Goal: Information Seeking & Learning: Learn about a topic

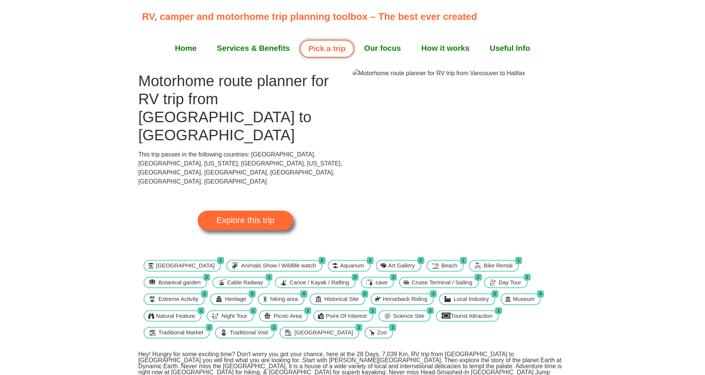
click at [334, 50] on link "Pick a trip" at bounding box center [327, 49] width 54 height 18
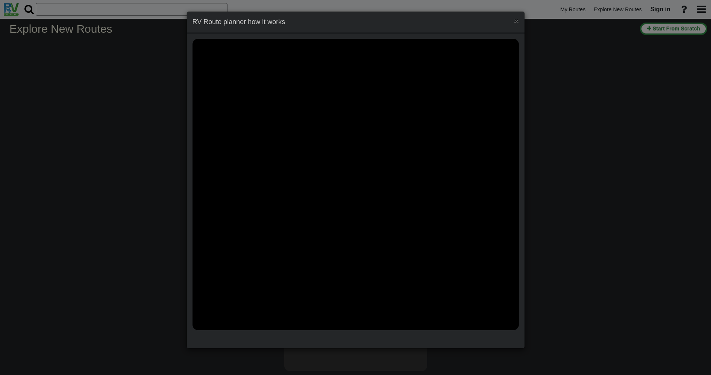
click at [516, 22] on span "×" at bounding box center [516, 20] width 5 height 9
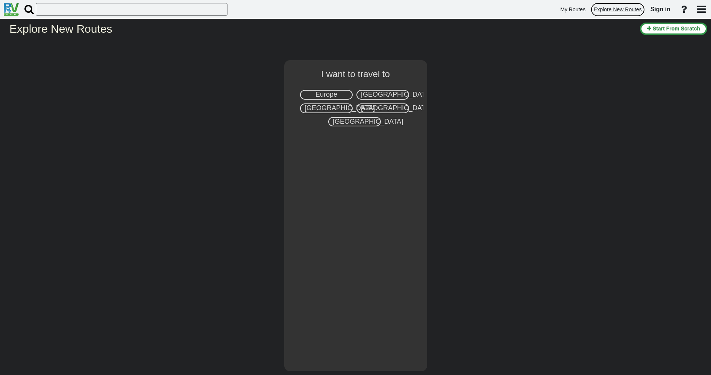
click at [630, 9] on span "Explore New Routes" at bounding box center [617, 9] width 48 height 6
click at [324, 107] on span "Canada" at bounding box center [339, 108] width 70 height 8
select select "number:8"
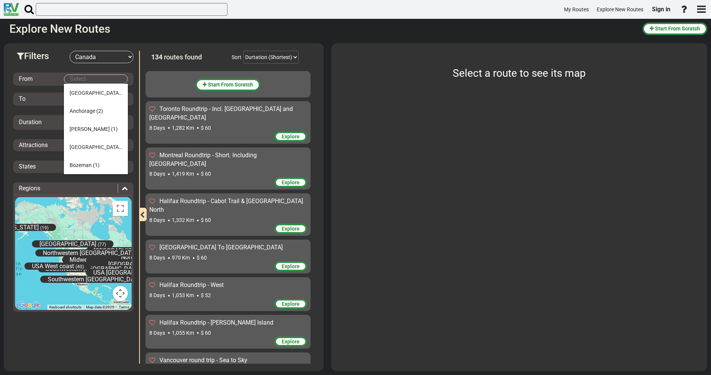
click at [92, 79] on body "My Routes Explore New Routes Sign in ×" at bounding box center [355, 187] width 711 height 375
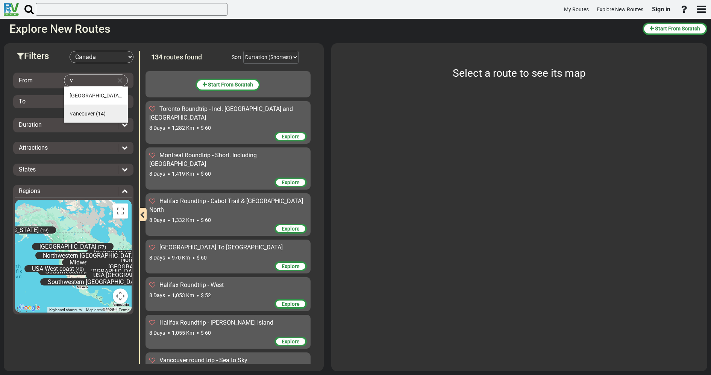
click at [86, 114] on span "V ancouver" at bounding box center [82, 113] width 25 height 6
type input "Vancouver"
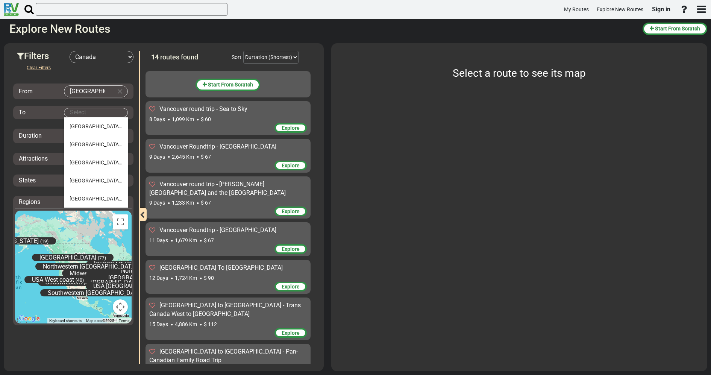
click at [80, 113] on body "My Routes Explore New Routes Sign in ×" at bounding box center [355, 187] width 711 height 375
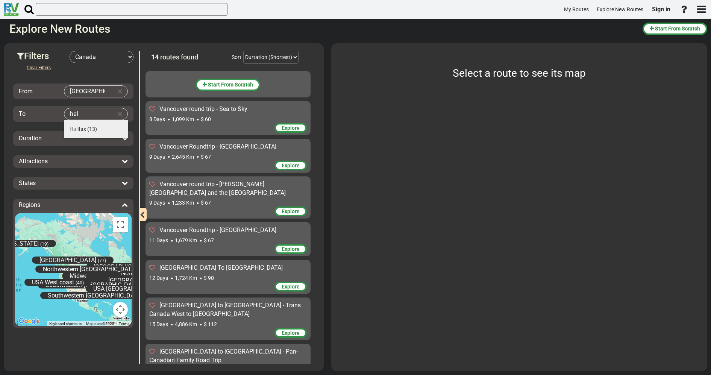
click at [75, 126] on span "Hal" at bounding box center [74, 129] width 8 height 6
type input "Halifax"
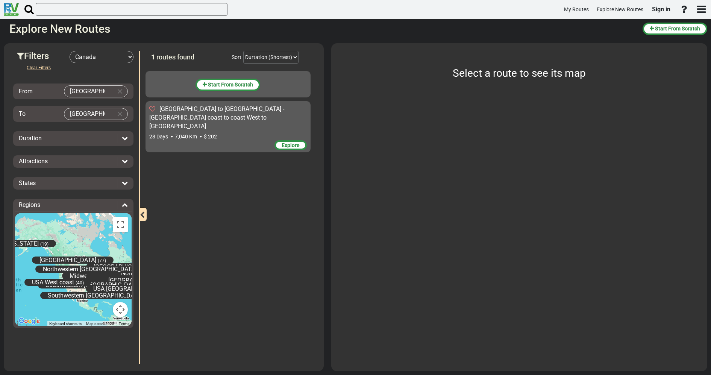
click at [290, 142] on span "Explore" at bounding box center [290, 145] width 18 height 6
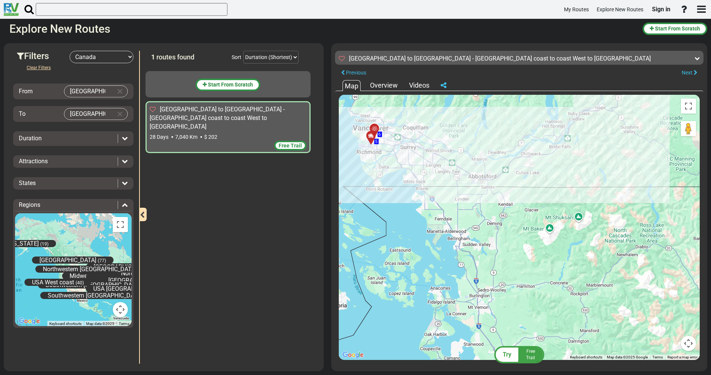
drag, startPoint x: 363, startPoint y: 130, endPoint x: 453, endPoint y: 183, distance: 104.3
click at [453, 183] on div "To activate drag with keyboard, press Alt + Enter. Once in keyboard drag state,…" at bounding box center [519, 227] width 361 height 265
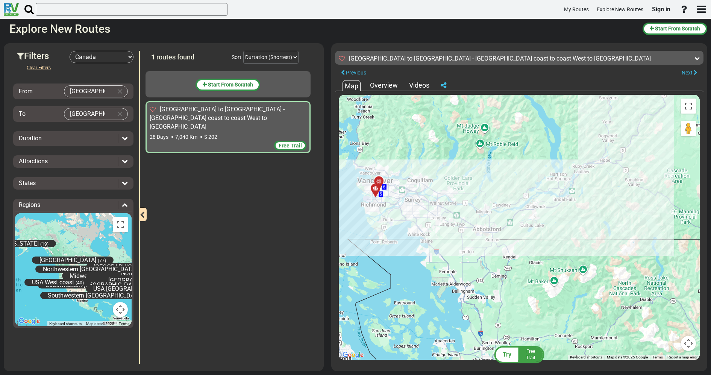
drag, startPoint x: 419, startPoint y: 169, endPoint x: 381, endPoint y: 219, distance: 62.2
click at [381, 219] on div "To activate drag with keyboard, press Alt + Enter. Once in keyboard drag state,…" at bounding box center [519, 227] width 361 height 265
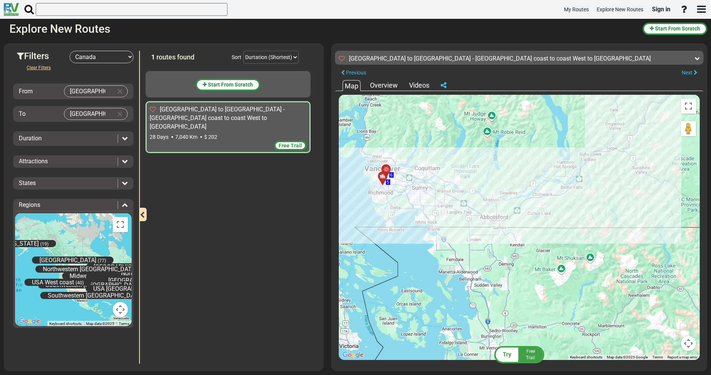
drag, startPoint x: 376, startPoint y: 180, endPoint x: 446, endPoint y: 150, distance: 76.0
click at [446, 150] on div "To activate drag with keyboard, press Alt + Enter. Once in keyboard drag state,…" at bounding box center [519, 227] width 361 height 265
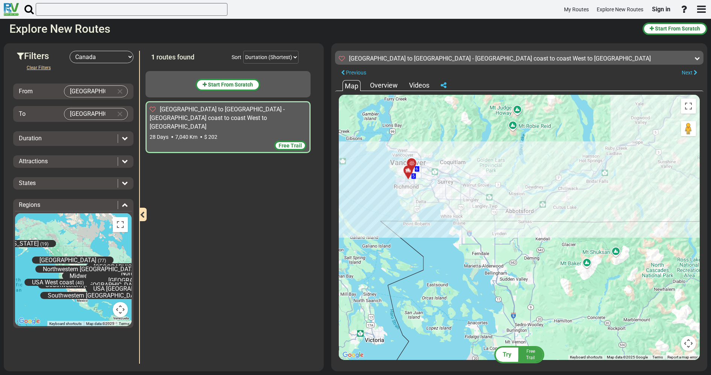
click at [412, 175] on div at bounding box center [410, 174] width 12 height 12
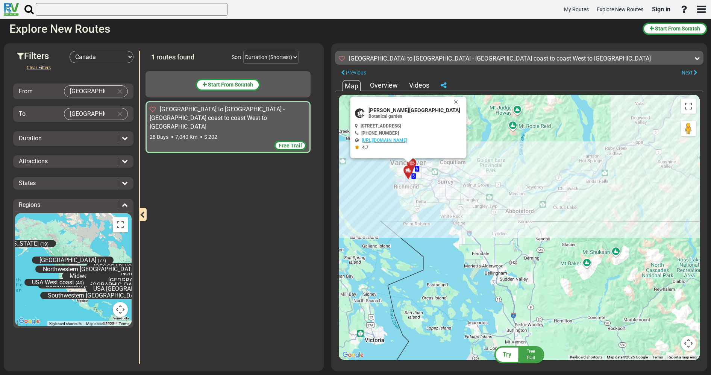
click at [419, 169] on div "6" at bounding box center [417, 168] width 4 height 5
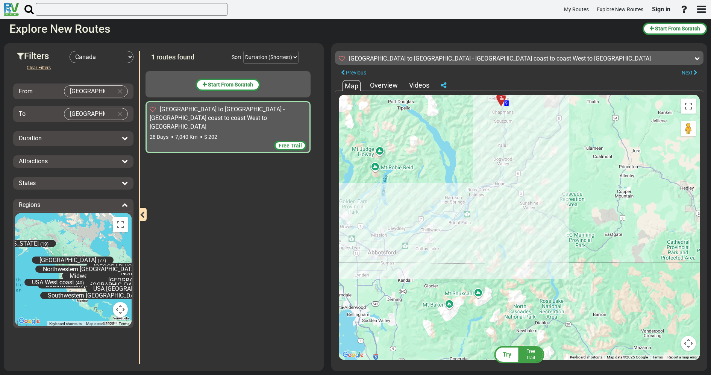
drag, startPoint x: 549, startPoint y: 197, endPoint x: 357, endPoint y: 270, distance: 205.0
click at [357, 270] on div "To activate drag with keyboard, press Alt + Enter. Once in keyboard drag state,…" at bounding box center [519, 227] width 361 height 265
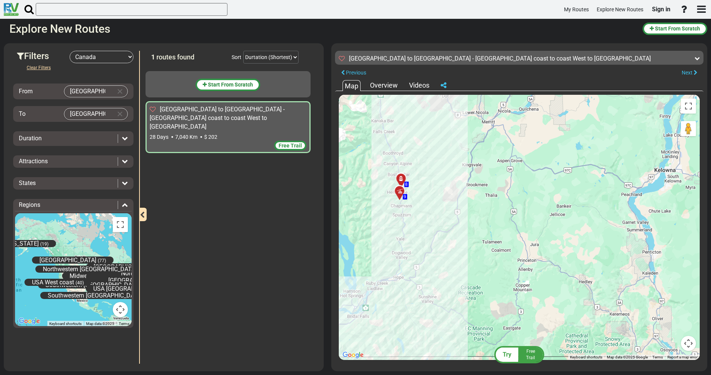
drag, startPoint x: 420, startPoint y: 177, endPoint x: 415, endPoint y: 211, distance: 35.0
click at [413, 212] on div "To activate drag with keyboard, press Alt + Enter. Once in keyboard drag state,…" at bounding box center [519, 227] width 361 height 265
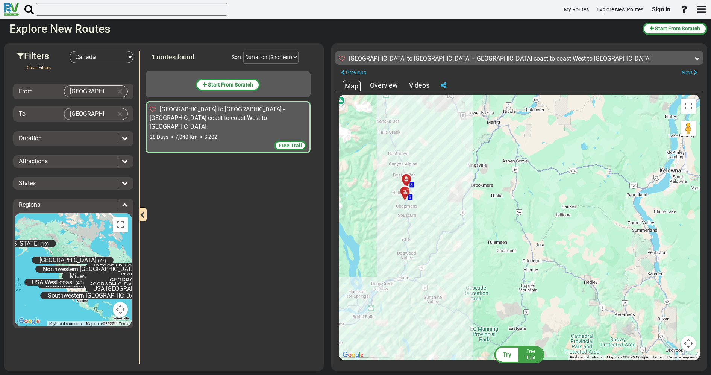
click at [412, 195] on div at bounding box center [407, 195] width 12 height 12
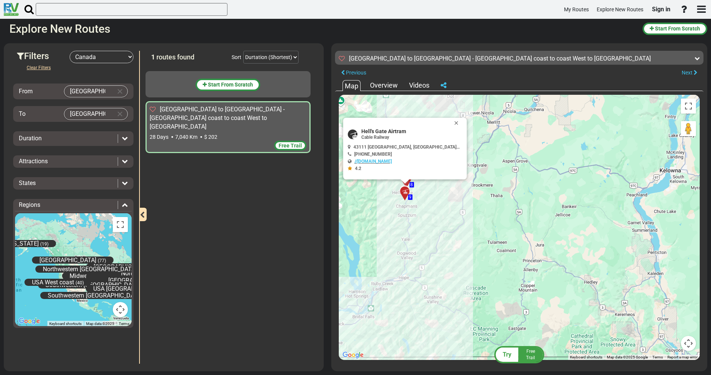
click at [411, 186] on span "8" at bounding box center [411, 184] width 3 height 5
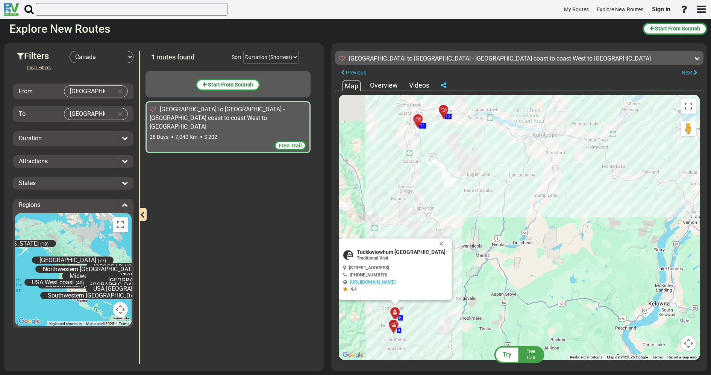
drag, startPoint x: 416, startPoint y: 189, endPoint x: 404, endPoint y: 326, distance: 137.6
click at [404, 326] on div "To activate drag with keyboard, press Alt + Enter. Once in keyboard drag state,…" at bounding box center [519, 227] width 361 height 265
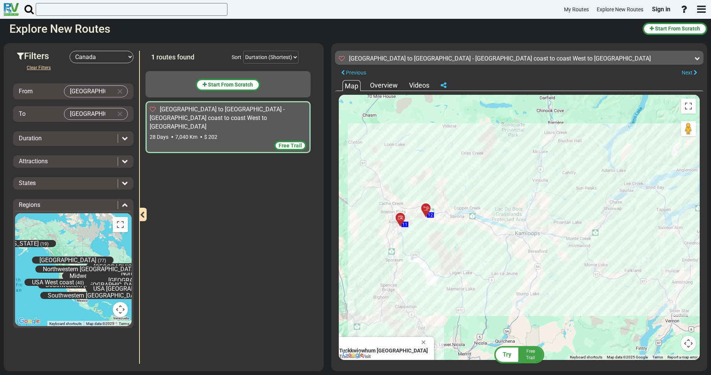
drag, startPoint x: 437, startPoint y: 215, endPoint x: 417, endPoint y: 271, distance: 59.3
click at [417, 271] on div "To activate drag with keyboard, press Alt + Enter. Once in keyboard drag state,…" at bounding box center [519, 227] width 361 height 265
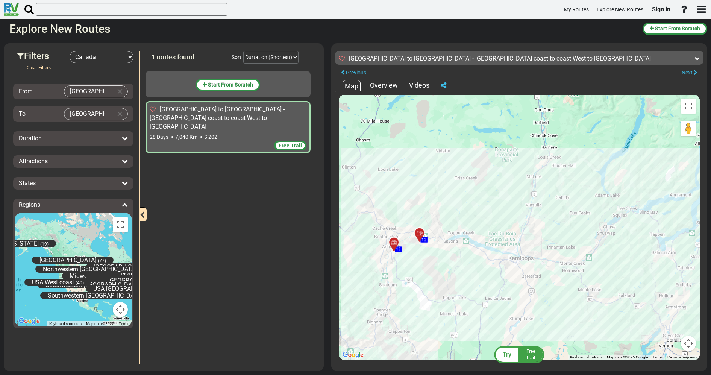
click at [394, 243] on div at bounding box center [396, 246] width 12 height 12
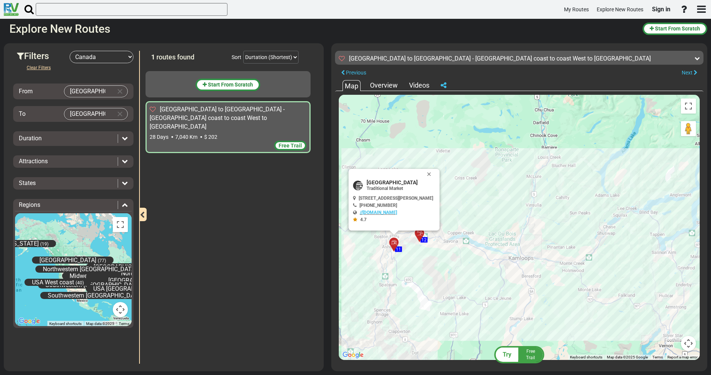
click at [418, 235] on div at bounding box center [422, 236] width 12 height 12
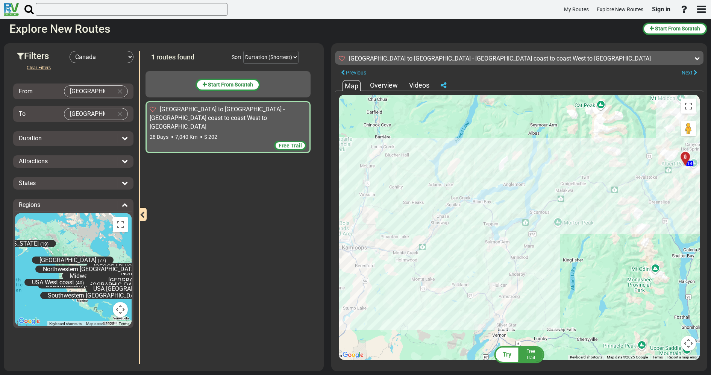
drag, startPoint x: 533, startPoint y: 262, endPoint x: 366, endPoint y: 251, distance: 167.5
click at [366, 251] on div "To activate drag with keyboard, press Alt + Enter. Once in keyboard drag state,…" at bounding box center [519, 227] width 361 height 265
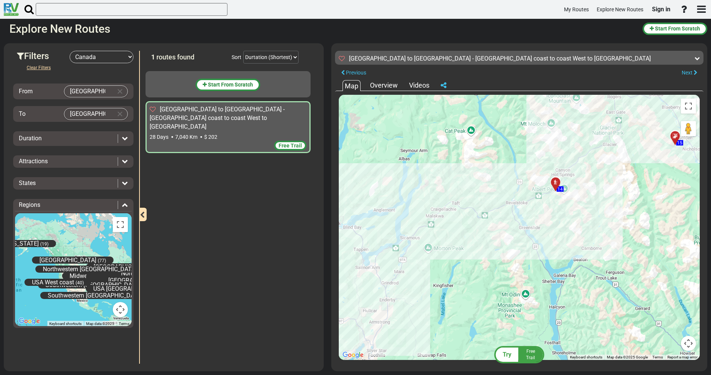
drag, startPoint x: 511, startPoint y: 233, endPoint x: 322, endPoint y: 262, distance: 191.5
click at [334, 265] on div "Try Free Trail Vancouver to Halifax - Canada coast to coast West to East 7,040 …" at bounding box center [519, 207] width 376 height 328
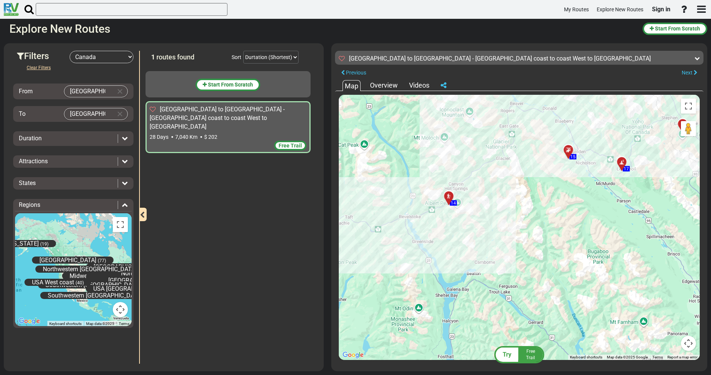
click at [449, 195] on icon at bounding box center [448, 196] width 5 height 5
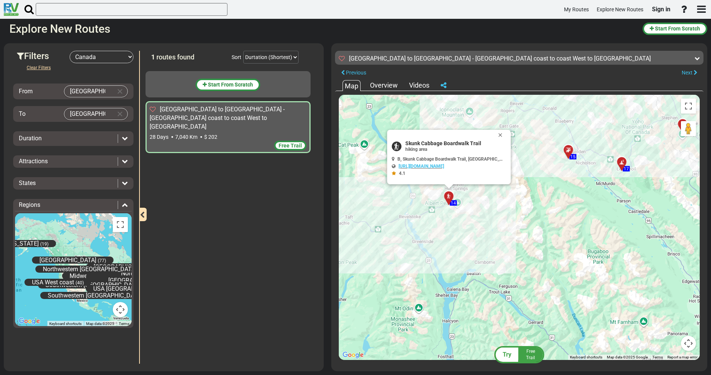
click at [488, 203] on div "To activate drag with keyboard, press Alt + Enter. Once in keyboard drag state,…" at bounding box center [519, 227] width 361 height 265
click at [443, 165] on link "https://www.pc.gc.ca/en/pn-np/bc/revelstoke/bulletins/48FE7C94-34EA-4354-9C54-9…" at bounding box center [420, 165] width 45 height 5
click at [570, 147] on div "15" at bounding box center [567, 149] width 13 height 13
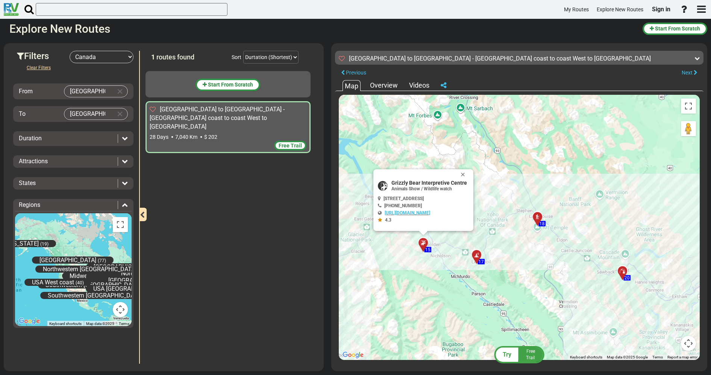
drag, startPoint x: 568, startPoint y: 177, endPoint x: 435, endPoint y: 267, distance: 160.6
click at [435, 267] on div "To activate drag with keyboard, press Alt + Enter. Once in keyboard drag state,…" at bounding box center [519, 227] width 361 height 265
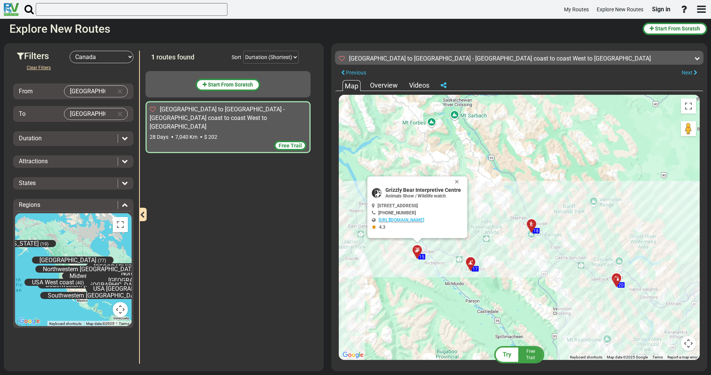
click at [471, 261] on icon at bounding box center [470, 262] width 8 height 6
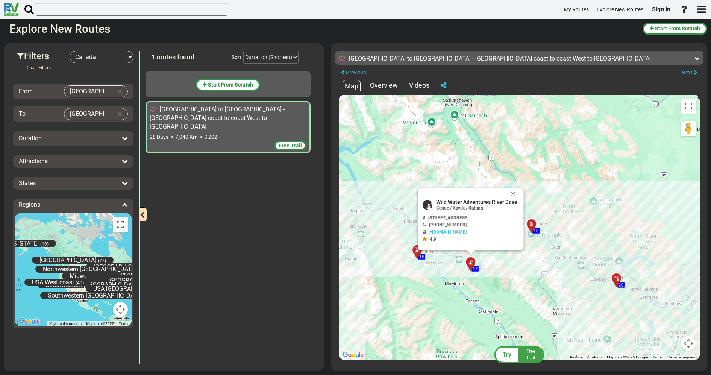
click at [532, 225] on div at bounding box center [534, 227] width 12 height 12
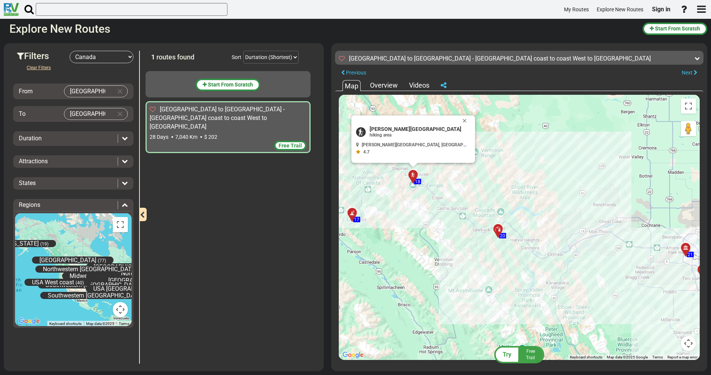
drag, startPoint x: 594, startPoint y: 283, endPoint x: 461, endPoint y: 228, distance: 143.4
click at [461, 228] on div "To activate drag with keyboard, press Alt + Enter. Once in keyboard drag state,…" at bounding box center [519, 227] width 361 height 265
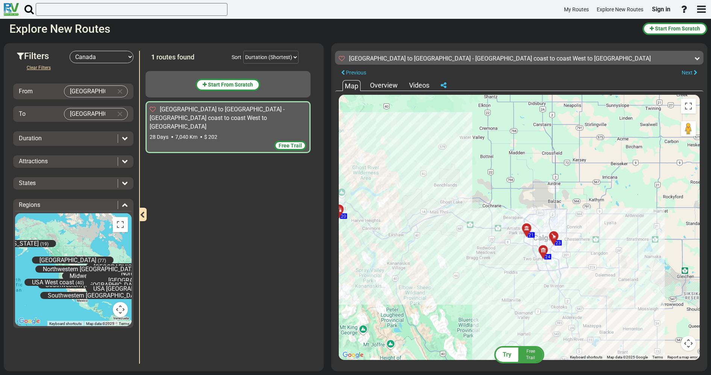
drag, startPoint x: 609, startPoint y: 236, endPoint x: 462, endPoint y: 219, distance: 147.8
click at [462, 219] on div "To activate drag with keyboard, press Alt + Enter. Once in keyboard drag state,…" at bounding box center [519, 227] width 361 height 265
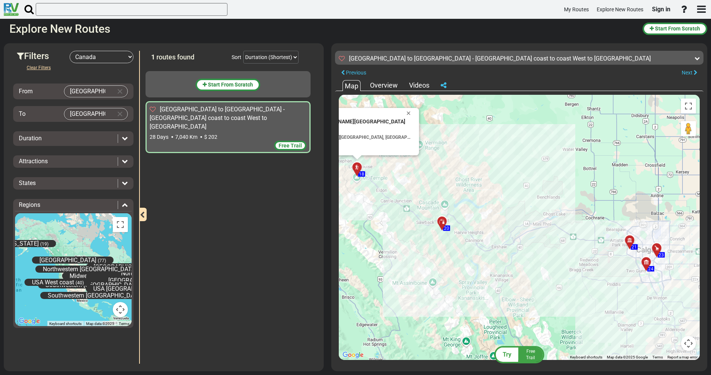
drag, startPoint x: 463, startPoint y: 219, endPoint x: 564, endPoint y: 230, distance: 102.4
click at [567, 232] on div "To activate drag with keyboard, press Alt + Enter. Once in keyboard drag state,…" at bounding box center [519, 227] width 361 height 265
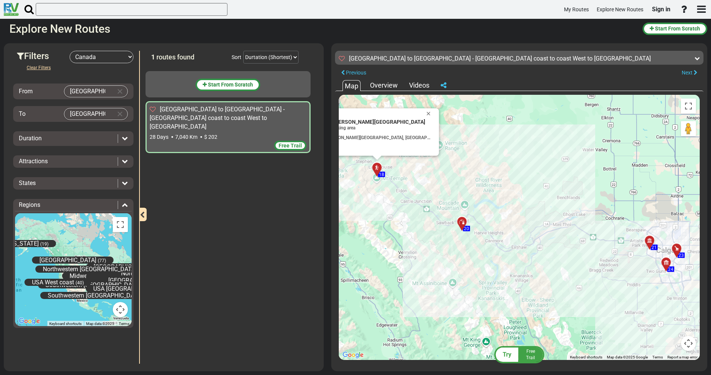
click at [460, 223] on div at bounding box center [464, 225] width 12 height 12
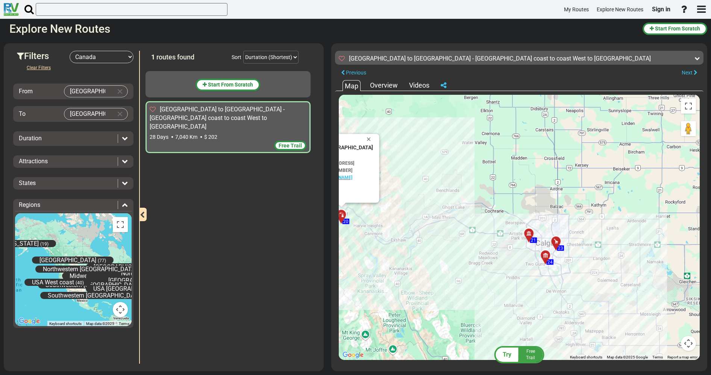
drag, startPoint x: 578, startPoint y: 239, endPoint x: 448, endPoint y: 230, distance: 130.3
click at [448, 230] on div "To activate drag with keyboard, press Alt + Enter. Once in keyboard drag state,…" at bounding box center [519, 227] width 361 height 265
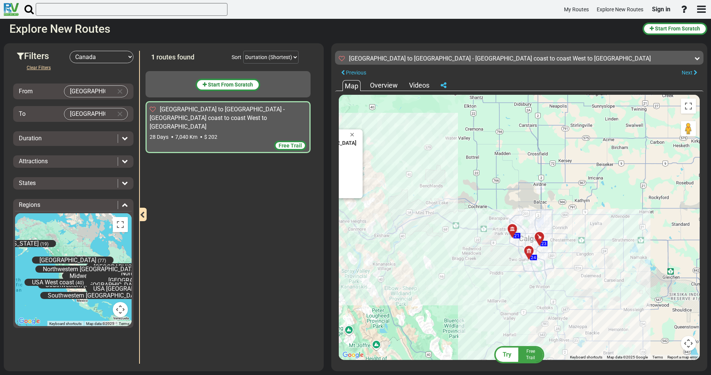
click at [510, 230] on div at bounding box center [514, 232] width 12 height 12
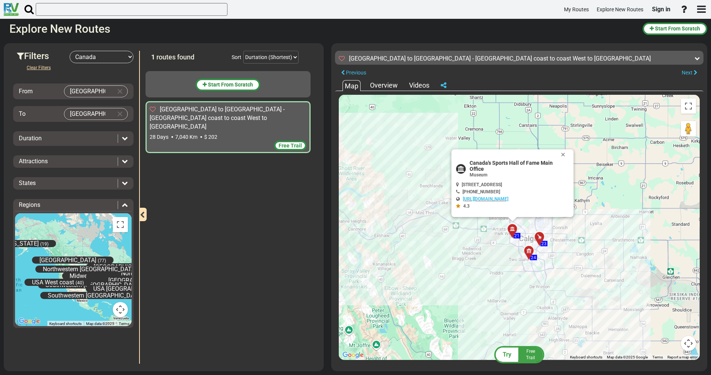
click at [540, 236] on div at bounding box center [541, 240] width 12 height 12
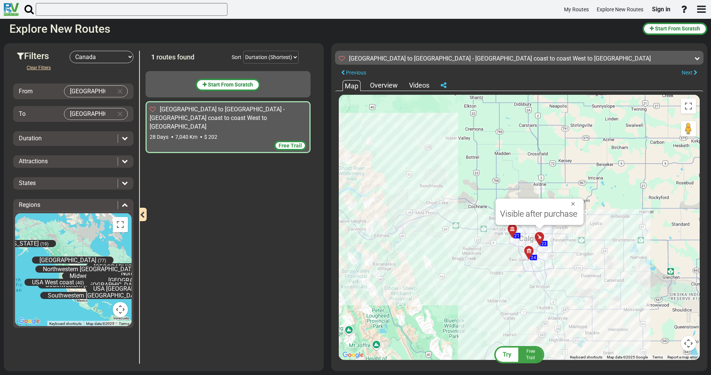
click at [528, 254] on div at bounding box center [531, 254] width 12 height 12
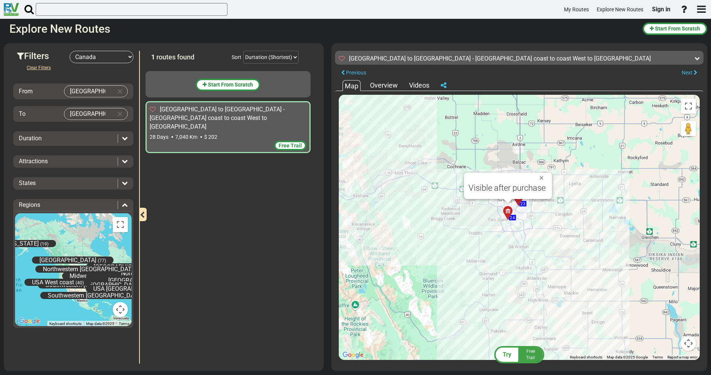
drag, startPoint x: 527, startPoint y: 286, endPoint x: 478, endPoint y: 200, distance: 99.6
click at [483, 206] on div "To activate drag with keyboard, press Alt + Enter. Once in keyboard drag state,…" at bounding box center [519, 227] width 361 height 265
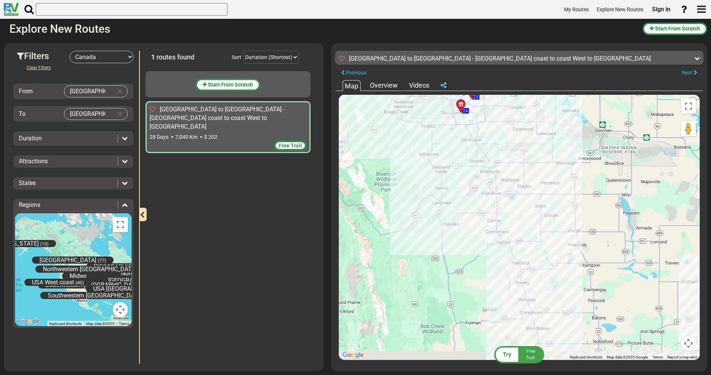
drag, startPoint x: 509, startPoint y: 260, endPoint x: 467, endPoint y: 138, distance: 129.0
click at [472, 141] on div "To activate drag with keyboard, press Alt + Enter. Once in keyboard drag state,…" at bounding box center [519, 227] width 361 height 265
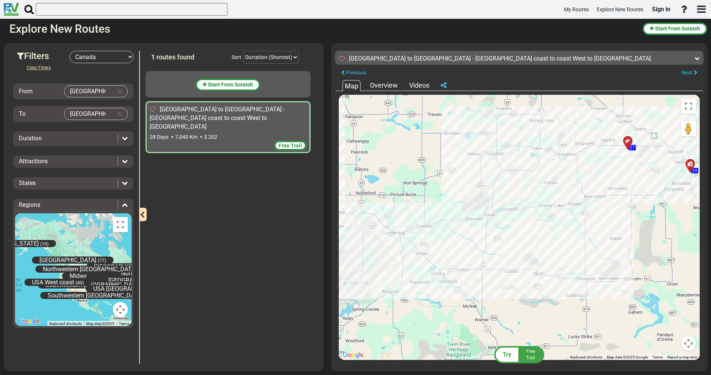
drag, startPoint x: 540, startPoint y: 250, endPoint x: 378, endPoint y: 252, distance: 161.6
click at [378, 252] on div "To activate drag with keyboard, press Alt + Enter. Once in keyboard drag state,…" at bounding box center [519, 227] width 361 height 265
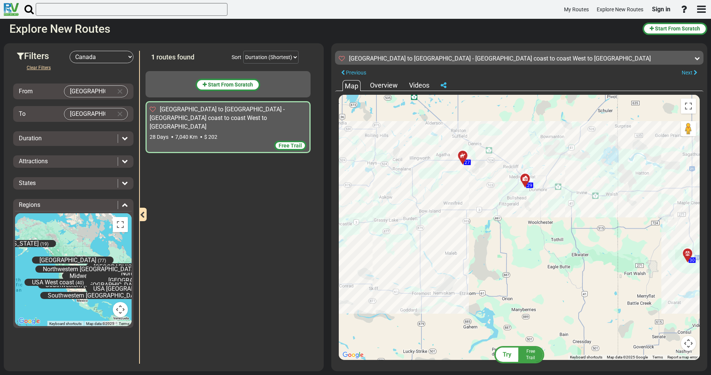
drag, startPoint x: 592, startPoint y: 221, endPoint x: 416, endPoint y: 234, distance: 176.3
click at [417, 234] on div "To activate drag with keyboard, press Alt + Enter. Once in keyboard drag state,…" at bounding box center [519, 227] width 361 height 265
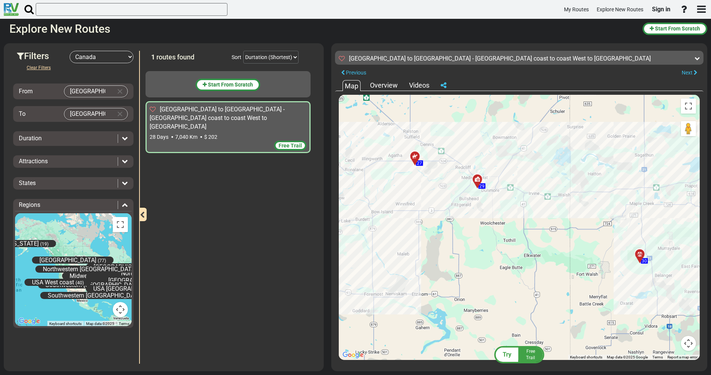
click at [477, 180] on div at bounding box center [479, 183] width 12 height 12
click at [479, 182] on div at bounding box center [479, 183] width 12 height 12
click at [417, 154] on icon at bounding box center [414, 156] width 5 height 5
click at [413, 155] on icon at bounding box center [414, 156] width 5 height 5
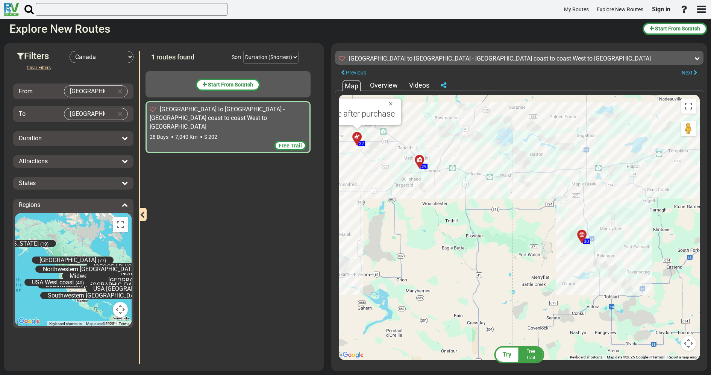
drag, startPoint x: 589, startPoint y: 217, endPoint x: 435, endPoint y: 167, distance: 161.2
click at [494, 184] on div "To activate drag with keyboard, press Alt + Enter. Once in keyboard drag state,…" at bounding box center [519, 227] width 361 height 265
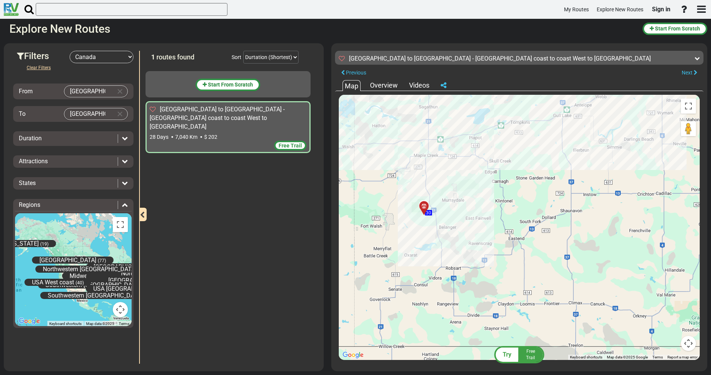
drag, startPoint x: 448, startPoint y: 161, endPoint x: 458, endPoint y: 192, distance: 32.9
click at [458, 192] on div "To activate drag with keyboard, press Alt + Enter. Once in keyboard drag state,…" at bounding box center [519, 227] width 361 height 265
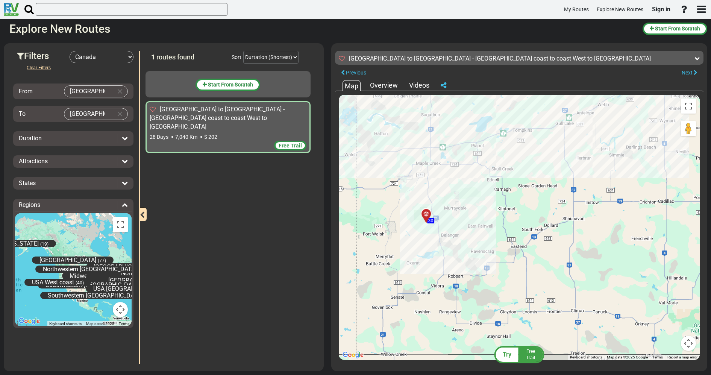
drag, startPoint x: 467, startPoint y: 180, endPoint x: 357, endPoint y: 292, distance: 157.0
click at [372, 282] on div "To activate drag with keyboard, press Alt + Enter. Once in keyboard drag state,…" at bounding box center [519, 227] width 361 height 265
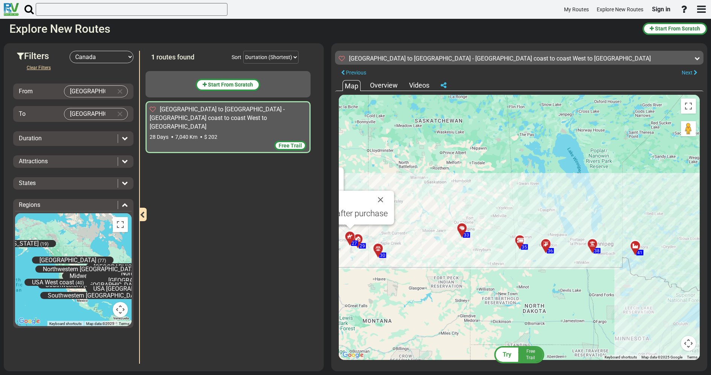
drag, startPoint x: 607, startPoint y: 269, endPoint x: 431, endPoint y: 242, distance: 178.7
click at [431, 242] on div "To activate drag with keyboard, press Alt + Enter. Once in keyboard drag state,…" at bounding box center [519, 227] width 361 height 265
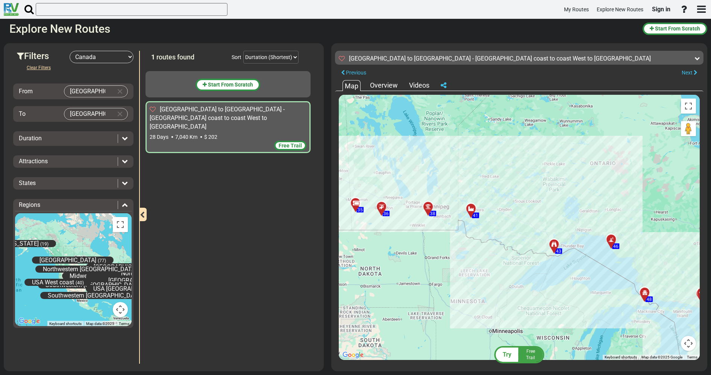
drag, startPoint x: 556, startPoint y: 251, endPoint x: 419, endPoint y: 225, distance: 140.1
click at [419, 225] on div "To activate drag with keyboard, press Alt + Enter. Once in keyboard drag state,…" at bounding box center [519, 227] width 361 height 265
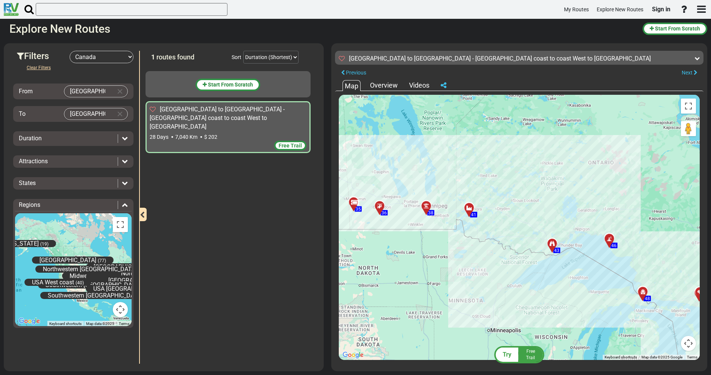
click at [467, 207] on icon at bounding box center [469, 208] width 8 height 6
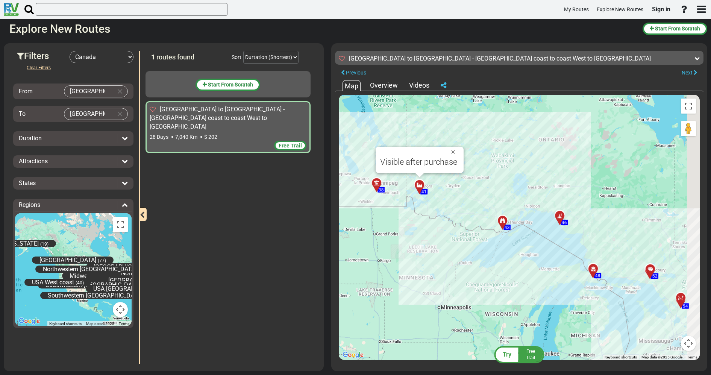
drag, startPoint x: 529, startPoint y: 244, endPoint x: 417, endPoint y: 189, distance: 124.7
click at [448, 202] on div "To activate drag with keyboard, press Alt + Enter. Once in keyboard drag state,…" at bounding box center [519, 227] width 361 height 265
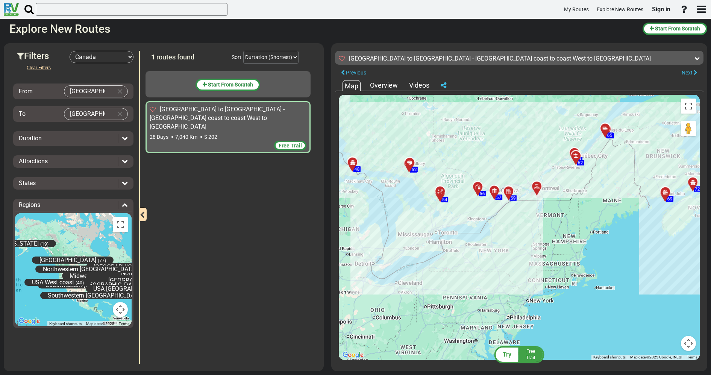
drag, startPoint x: 570, startPoint y: 245, endPoint x: 407, endPoint y: 196, distance: 169.7
click at [407, 196] on div "To activate drag with keyboard, press Alt + Enter. Once in keyboard drag state,…" at bounding box center [519, 227] width 361 height 265
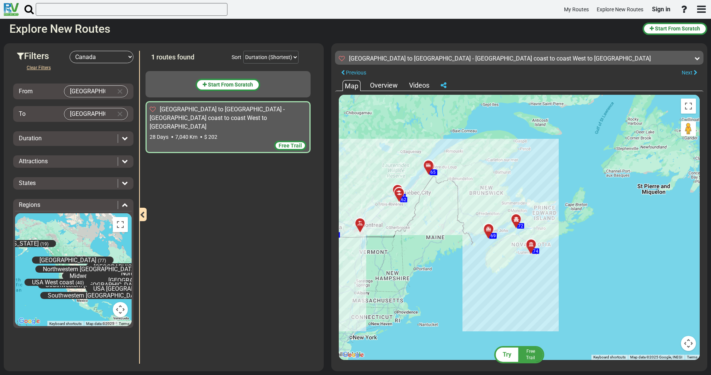
drag, startPoint x: 550, startPoint y: 190, endPoint x: 389, endPoint y: 230, distance: 166.0
click at [389, 230] on div "To activate drag with keyboard, press Alt + Enter. Once in keyboard drag state,…" at bounding box center [519, 227] width 361 height 265
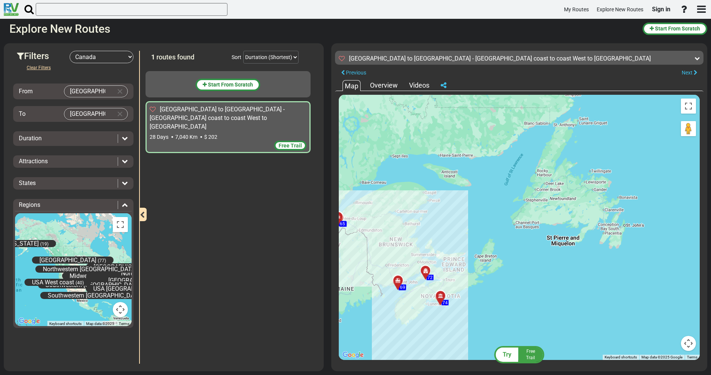
drag, startPoint x: 541, startPoint y: 181, endPoint x: 470, endPoint y: 230, distance: 86.5
click at [470, 230] on div "To activate drag with keyboard, press Alt + Enter. Once in keyboard drag state,…" at bounding box center [519, 227] width 361 height 265
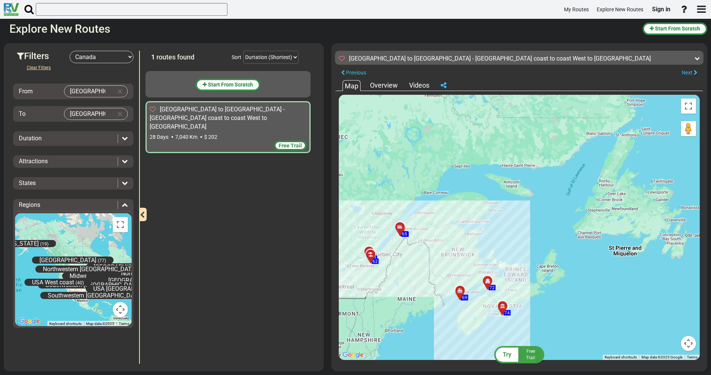
drag, startPoint x: 558, startPoint y: 194, endPoint x: 643, endPoint y: 203, distance: 85.4
click at [643, 203] on div "To activate drag with keyboard, press Alt + Enter. Once in keyboard drag state,…" at bounding box center [519, 227] width 361 height 265
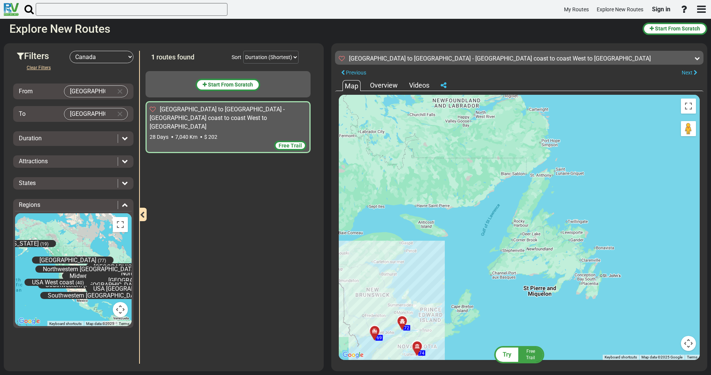
drag, startPoint x: 631, startPoint y: 213, endPoint x: 519, endPoint y: 258, distance: 120.9
click at [519, 258] on div "To activate drag with keyboard, press Alt + Enter. Once in keyboard drag state,…" at bounding box center [519, 227] width 361 height 265
